Goal: Use online tool/utility

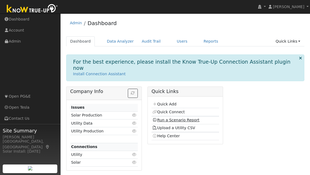
click at [186, 118] on link "Run a Scenario Report" at bounding box center [175, 120] width 47 height 4
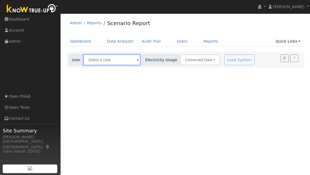
click at [132, 59] on input "text" at bounding box center [112, 59] width 57 height 11
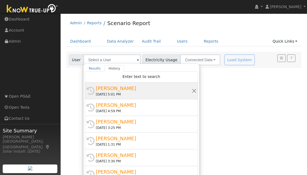
click at [134, 90] on div "[PERSON_NAME]" at bounding box center [144, 88] width 96 height 7
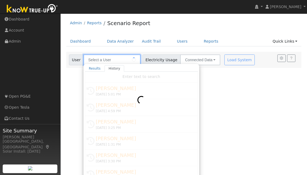
type input "[PERSON_NAME]"
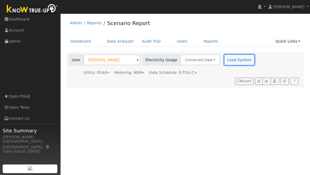
click at [226, 60] on button "Load System" at bounding box center [239, 59] width 31 height 11
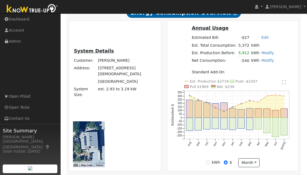
scroll to position [146, 0]
